Goal: Find specific page/section: Find specific page/section

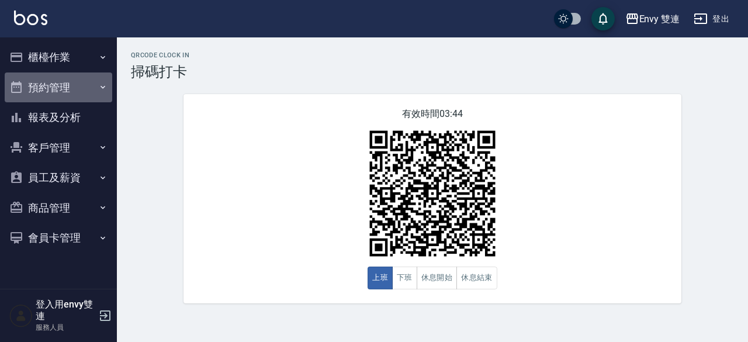
click at [79, 98] on button "預約管理" at bounding box center [59, 87] width 108 height 30
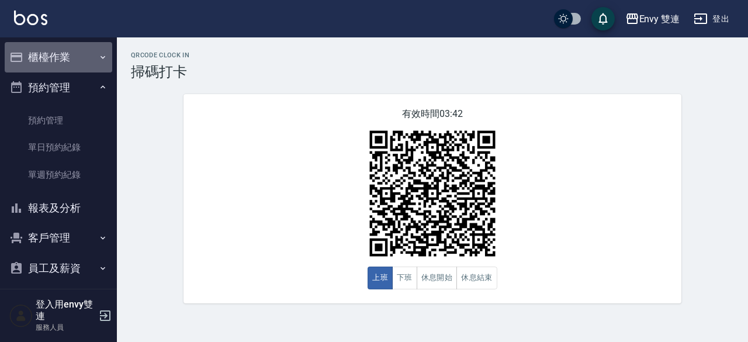
click at [82, 61] on button "櫃檯作業" at bounding box center [59, 57] width 108 height 30
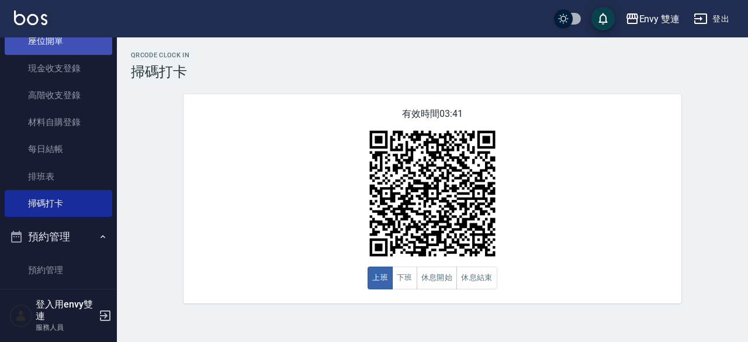
scroll to position [132, 0]
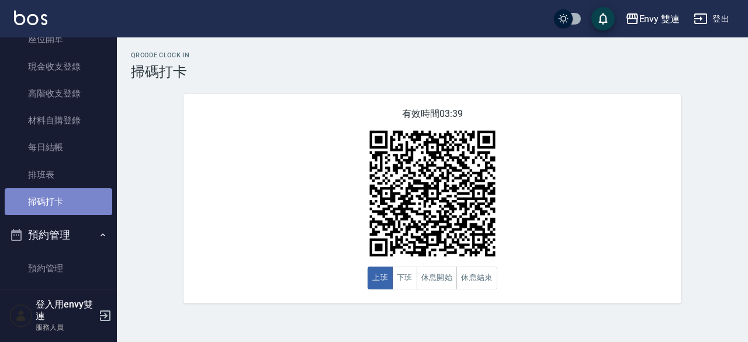
click at [77, 196] on link "掃碼打卡" at bounding box center [59, 201] width 108 height 27
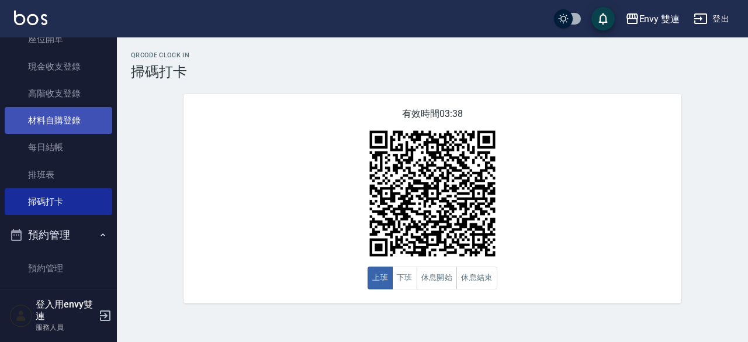
click at [74, 126] on link "材料自購登錄" at bounding box center [59, 120] width 108 height 27
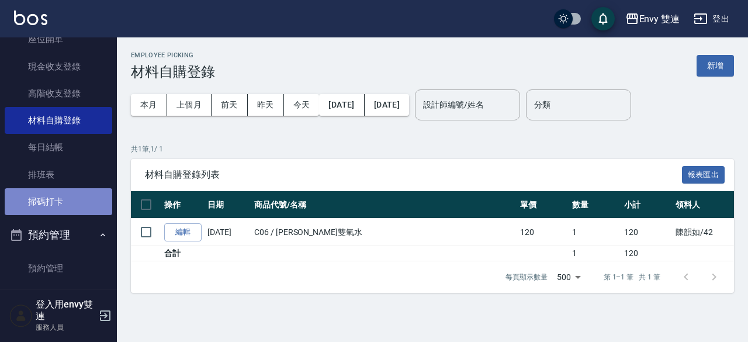
click at [77, 206] on link "掃碼打卡" at bounding box center [59, 201] width 108 height 27
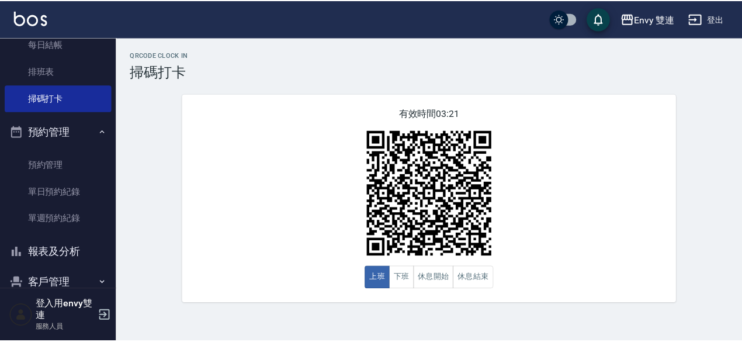
scroll to position [348, 0]
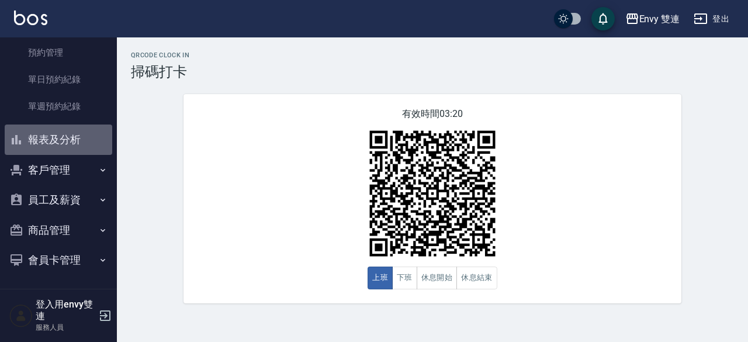
click at [62, 125] on button "報表及分析" at bounding box center [59, 139] width 108 height 30
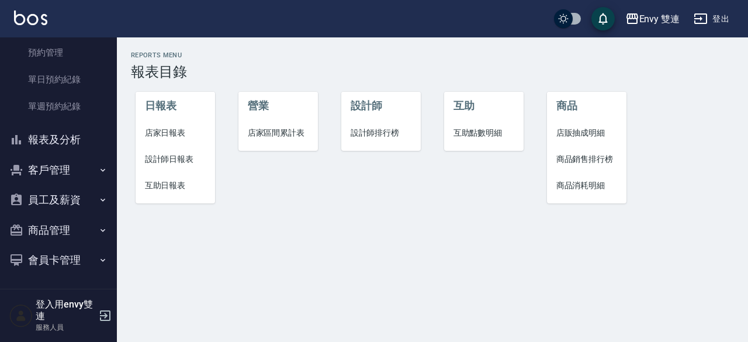
click at [198, 169] on li "設計師日報表" at bounding box center [176, 159] width 80 height 26
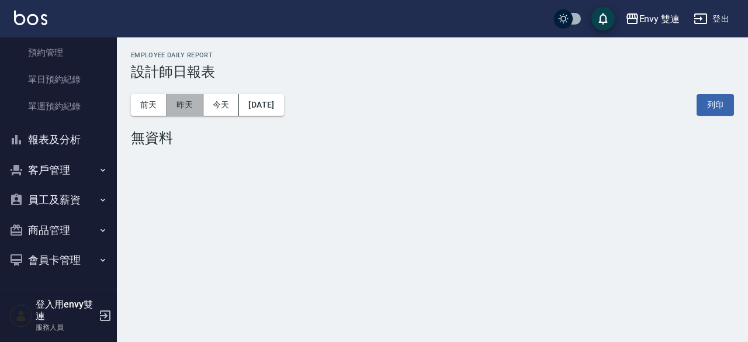
click at [187, 97] on button "昨天" at bounding box center [185, 105] width 36 height 22
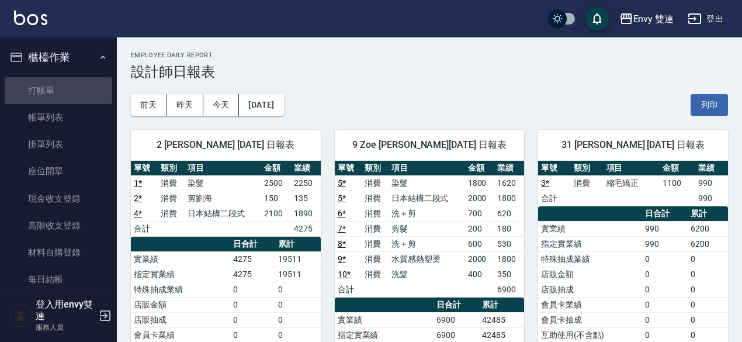
click at [60, 90] on link "打帳單" at bounding box center [59, 90] width 108 height 27
